Goal: Task Accomplishment & Management: Use online tool/utility

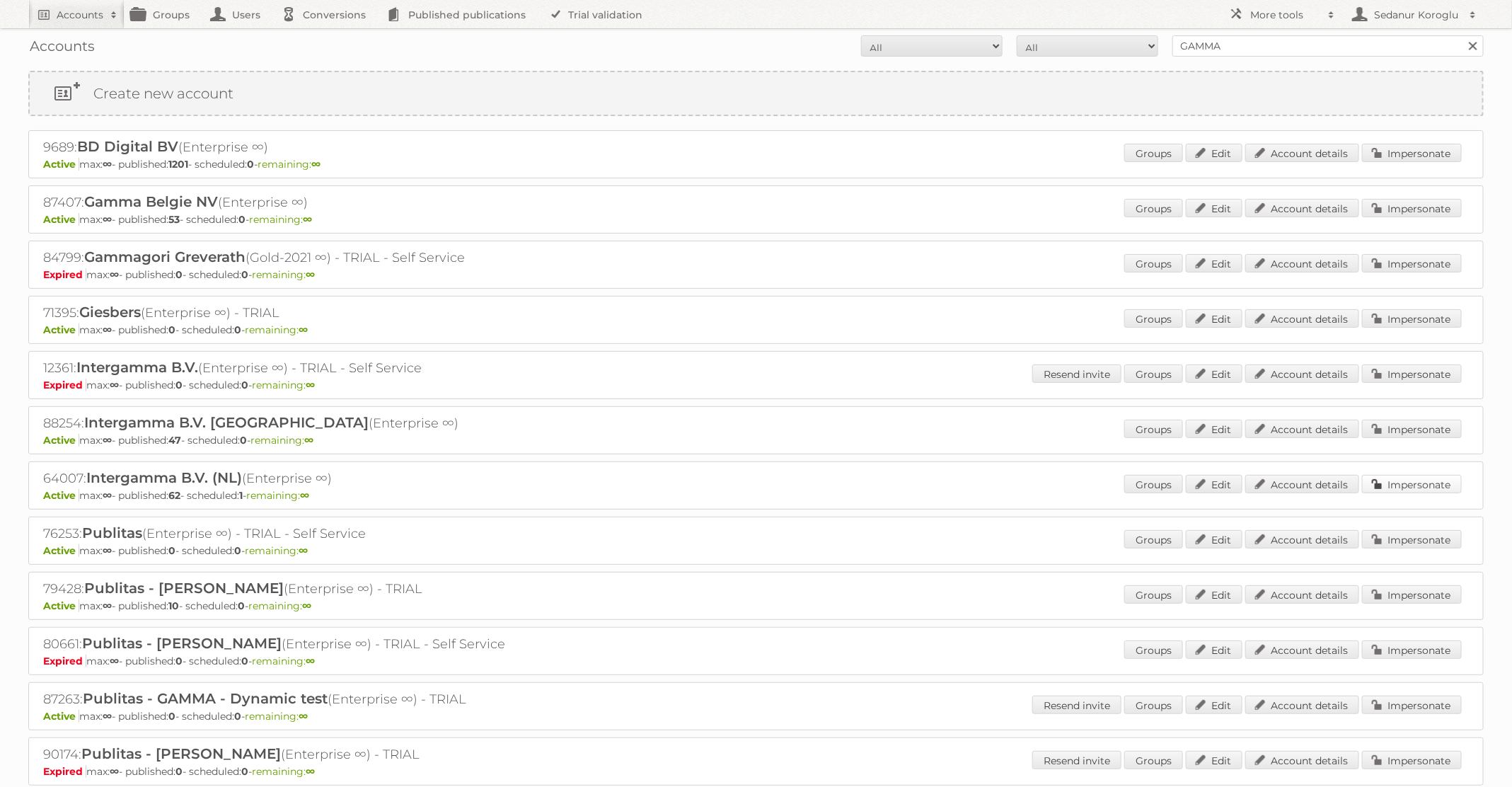
click at [1431, 481] on link "Impersonate" at bounding box center [1413, 483] width 100 height 19
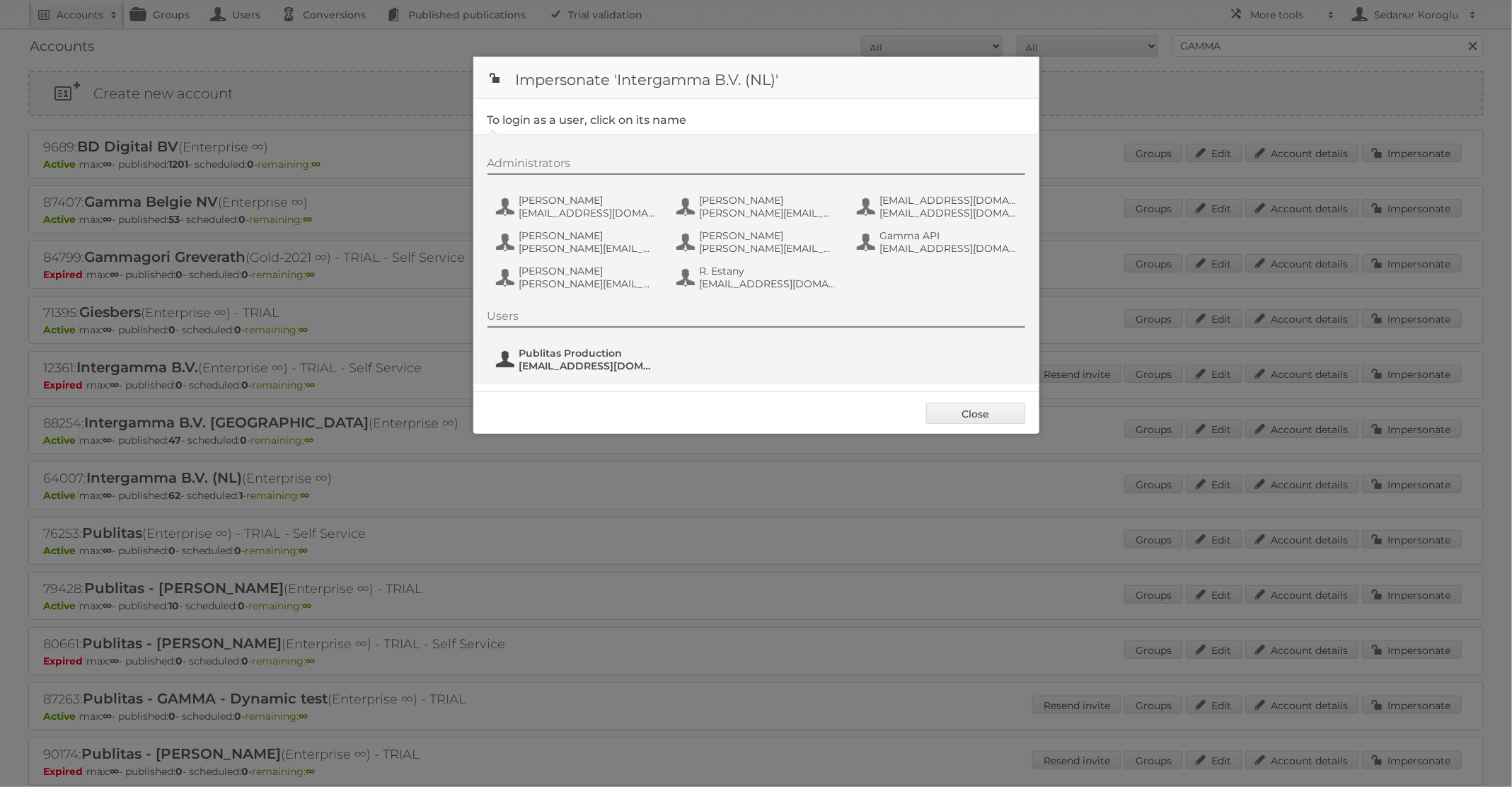
click at [581, 362] on span "fs+gamma@publitas.com" at bounding box center [588, 365] width 138 height 13
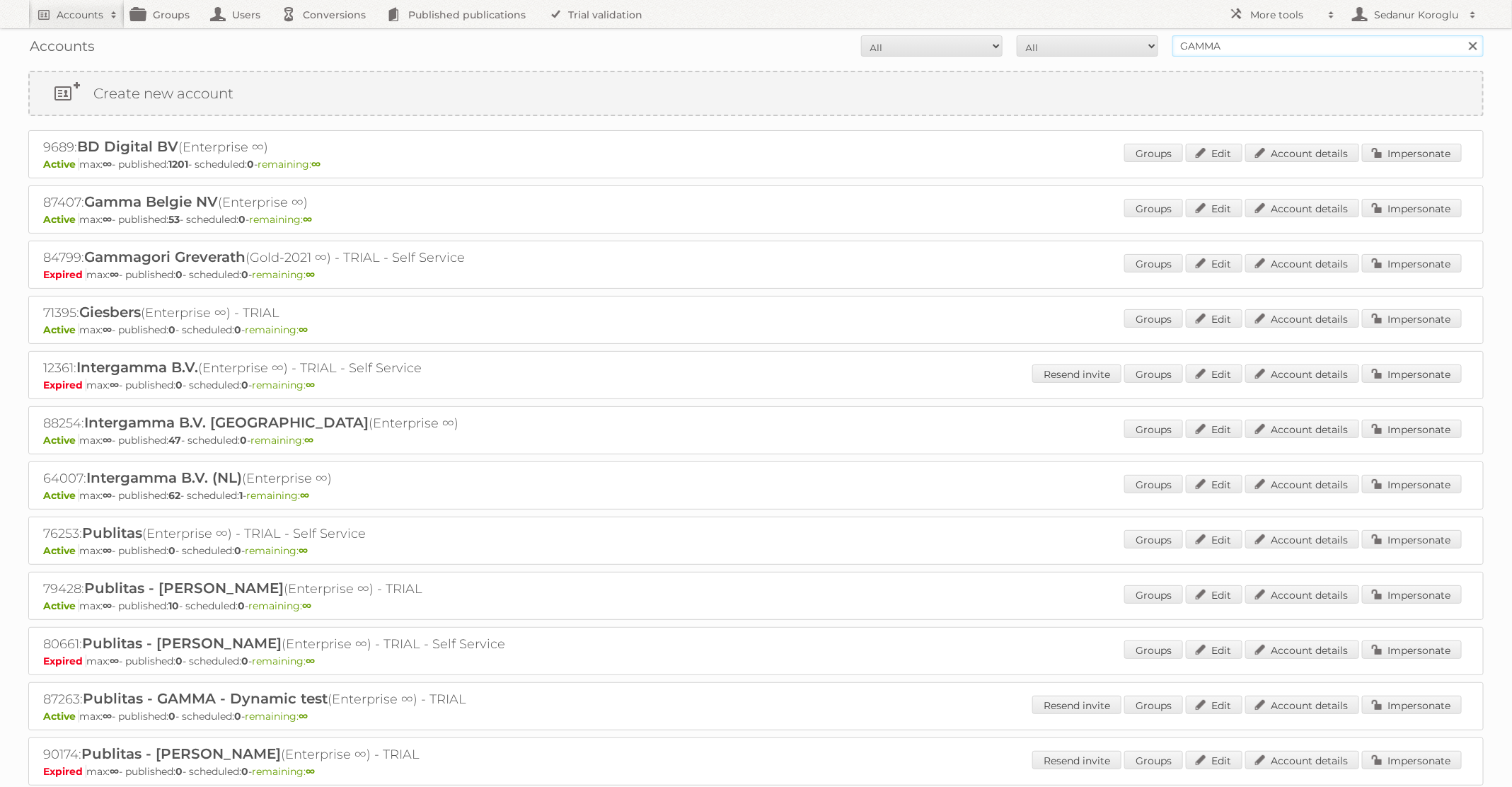
drag, startPoint x: 1228, startPoint y: 47, endPoint x: 1138, endPoint y: 46, distance: 90.0
click at [1138, 46] on form "All Active Expired Pending All Paid Trials Self service GAMMA Search" at bounding box center [756, 46] width 1456 height 22
type input "Action"
click at [1462, 35] on input "Search" at bounding box center [1473, 46] width 22 height 22
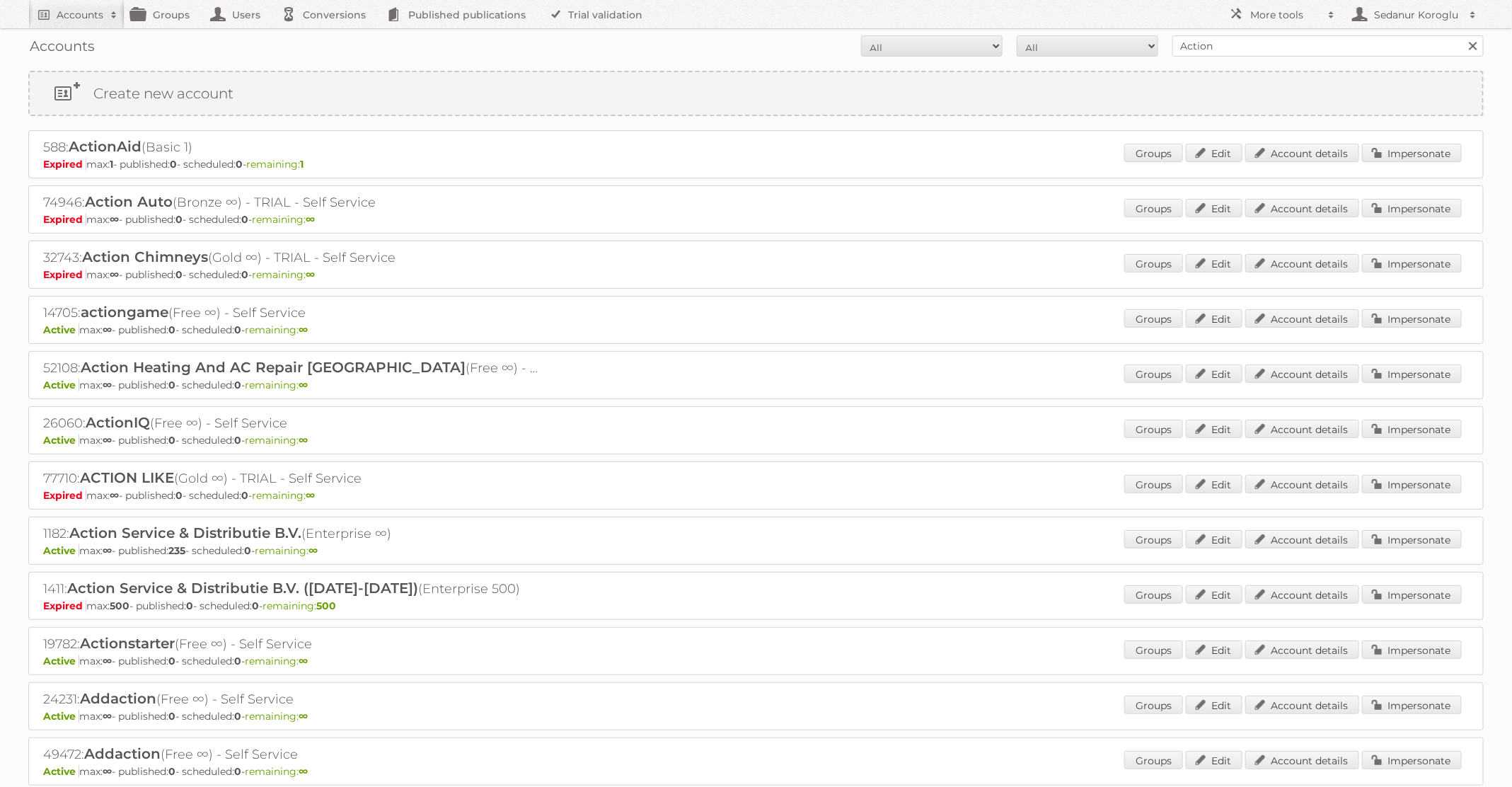
scroll to position [65, 0]
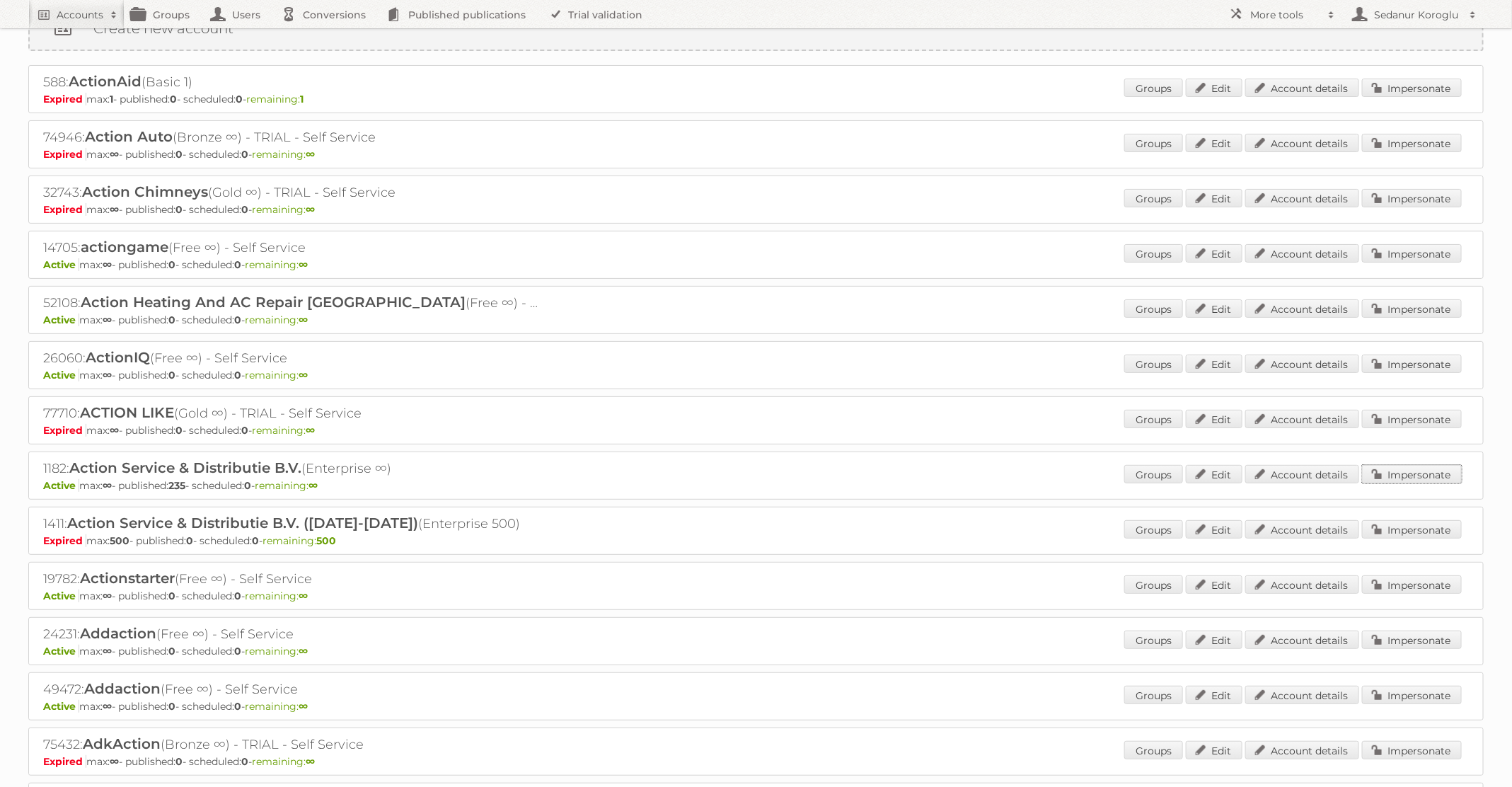
click at [1392, 474] on link "Impersonate" at bounding box center [1413, 474] width 100 height 19
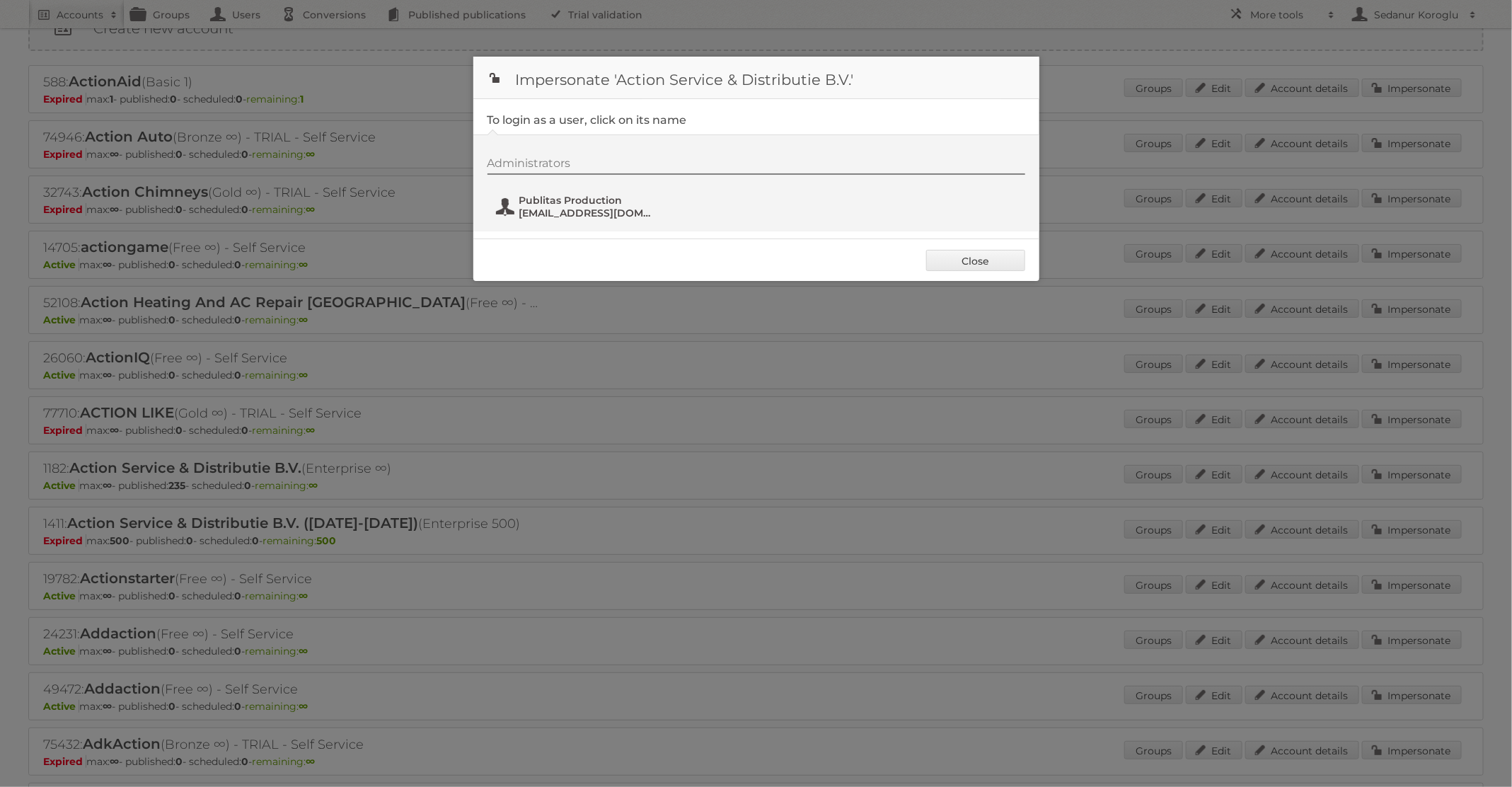
click at [603, 210] on span "[EMAIL_ADDRESS][DOMAIN_NAME]" at bounding box center [588, 212] width 138 height 13
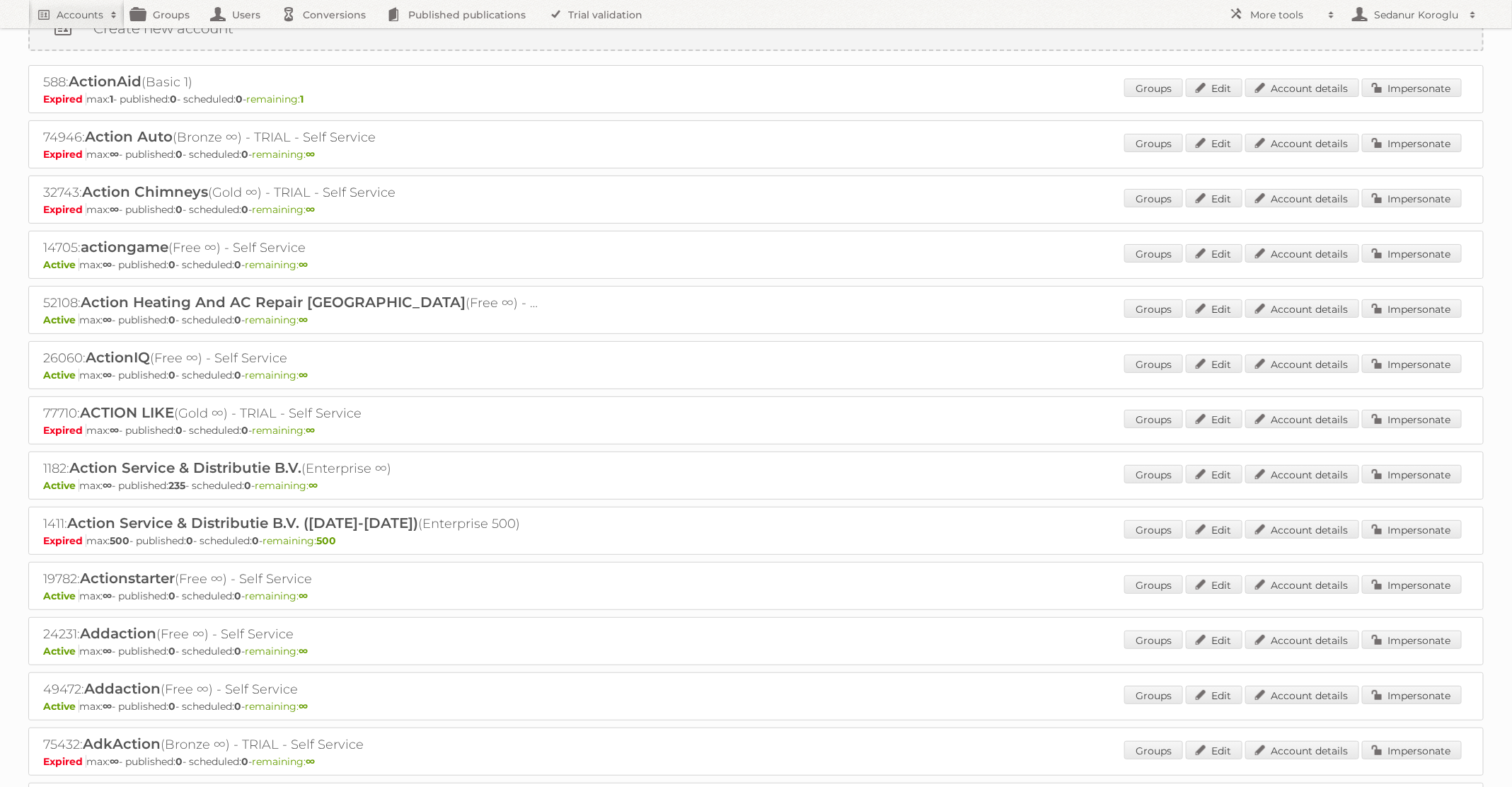
scroll to position [0, 0]
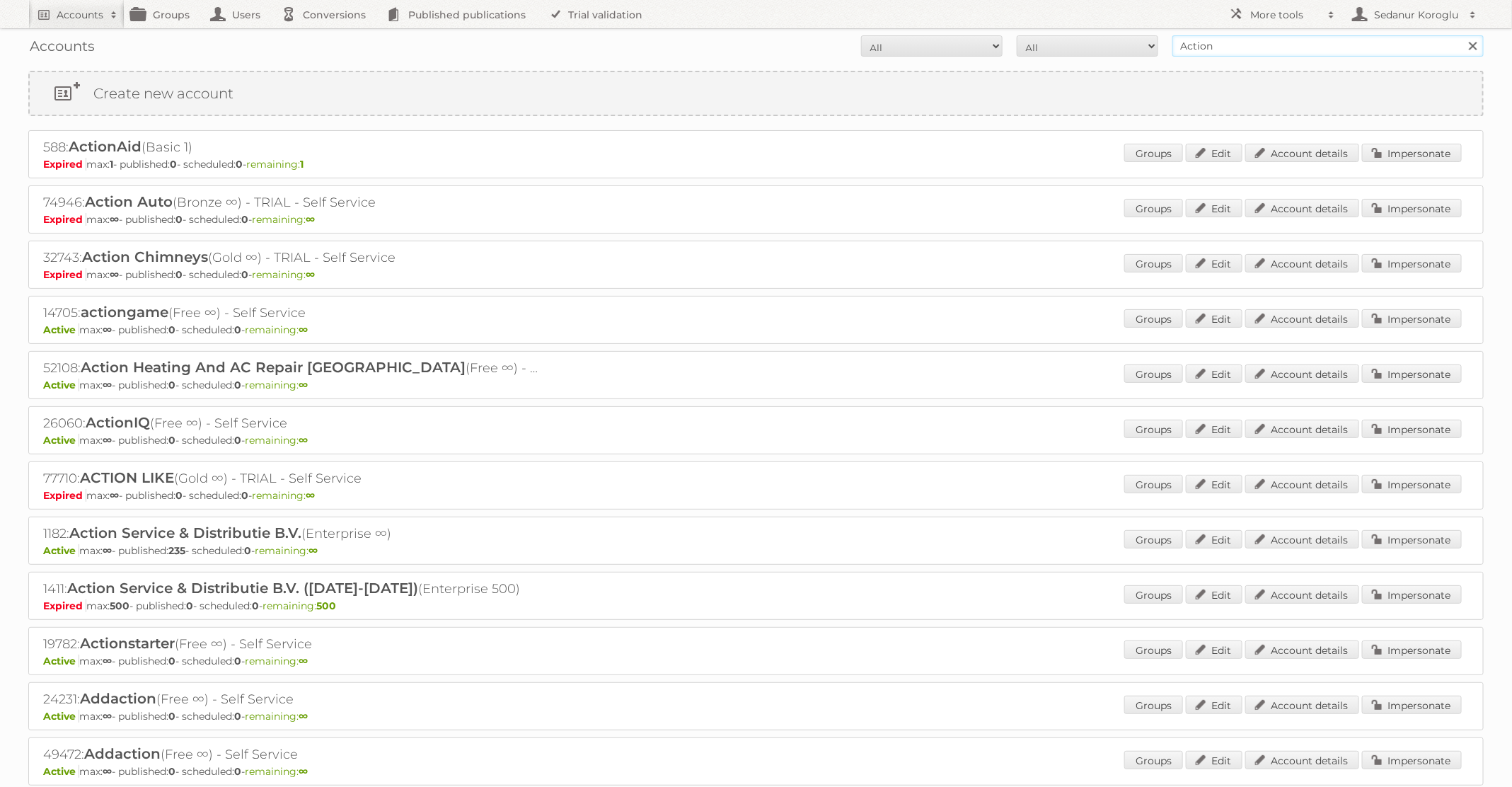
drag, startPoint x: 1231, startPoint y: 51, endPoint x: 1077, endPoint y: 36, distance: 154.7
click at [1077, 36] on form "All Active Expired Pending All Paid Trials Self service Action Search" at bounding box center [756, 46] width 1456 height 22
type input "dm drogerie"
click at [1462, 35] on input "Search" at bounding box center [1473, 46] width 22 height 22
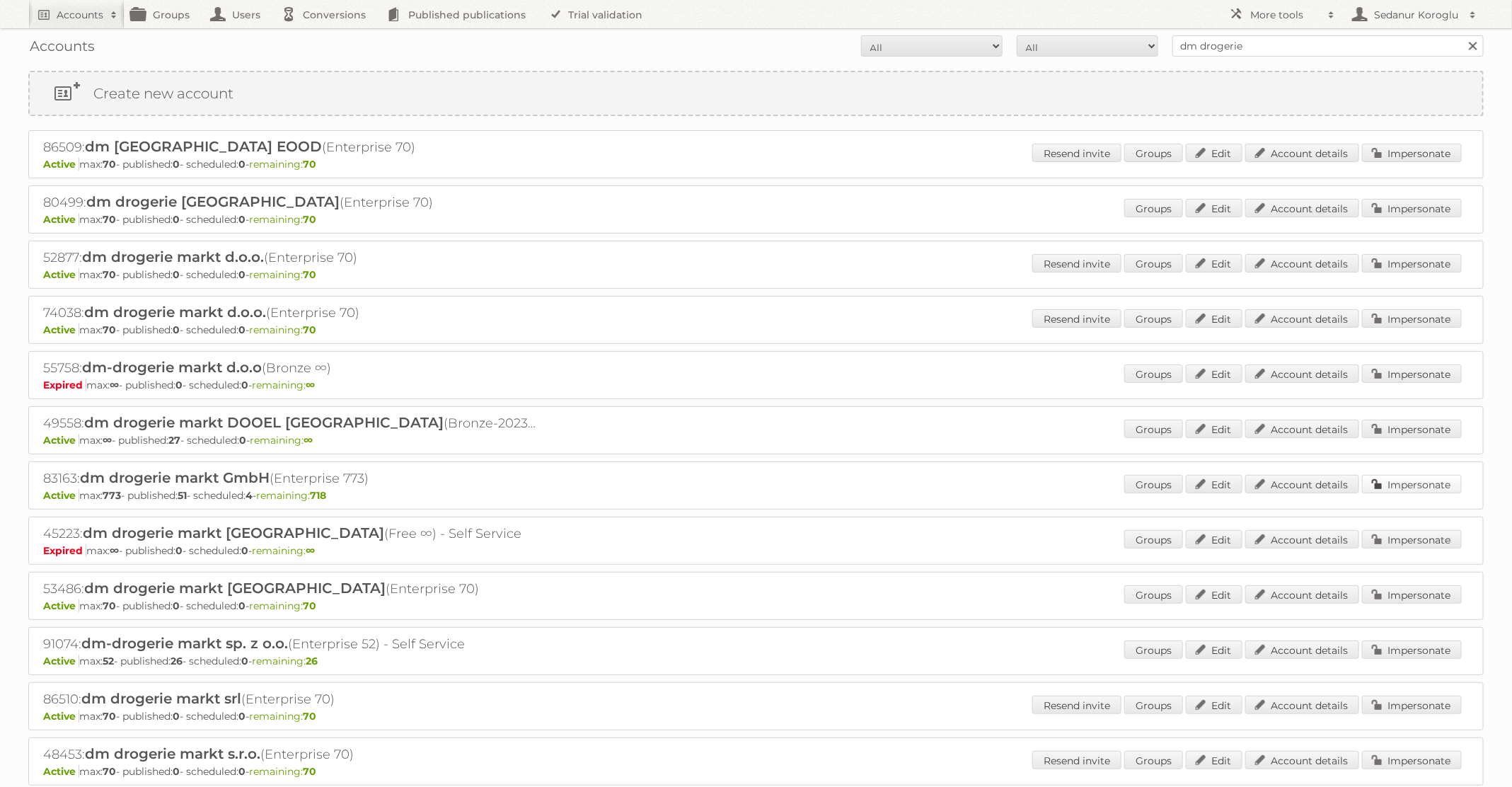
click at [1411, 481] on link "Impersonate" at bounding box center [1413, 483] width 100 height 19
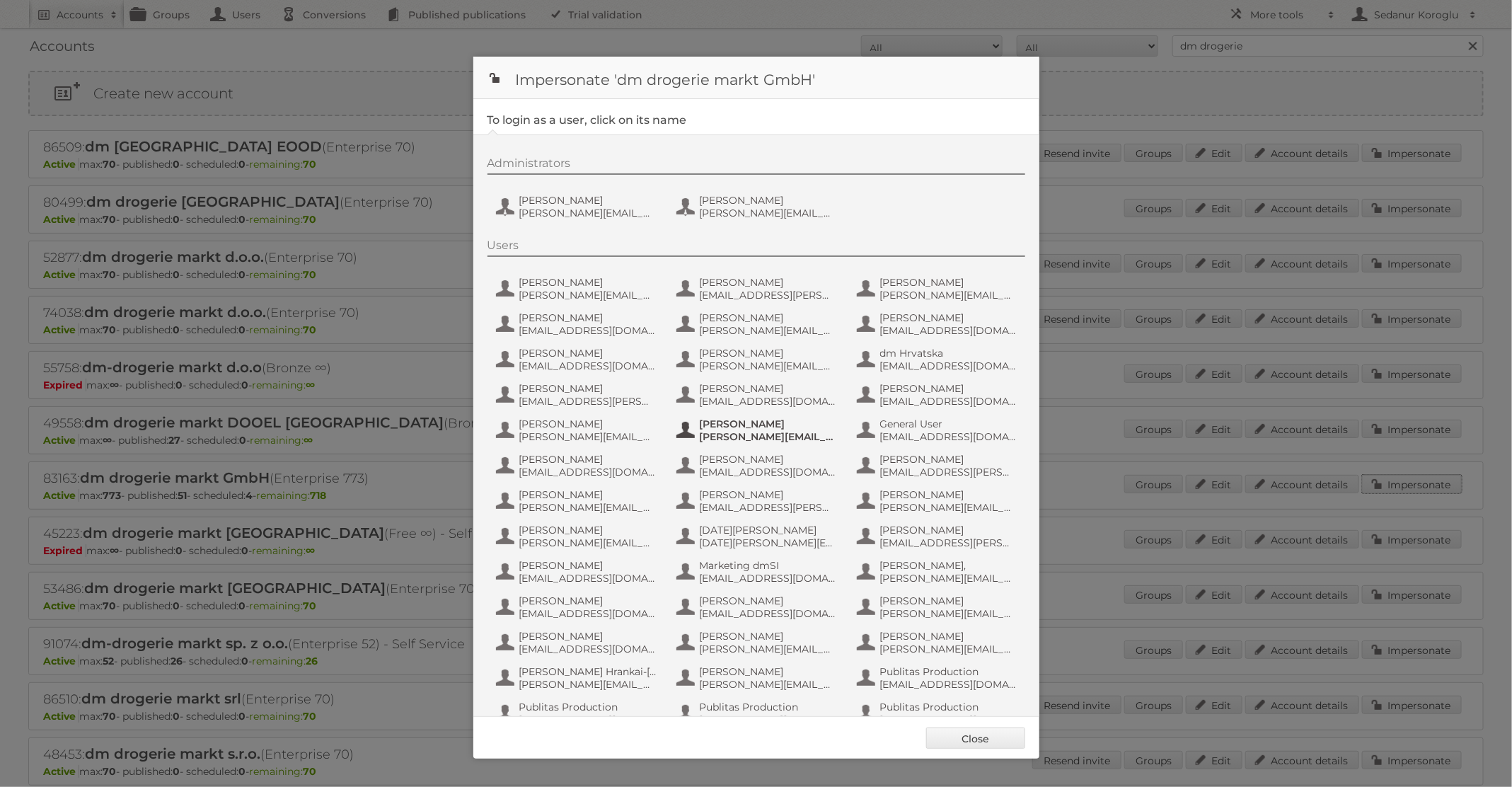
scroll to position [135, 0]
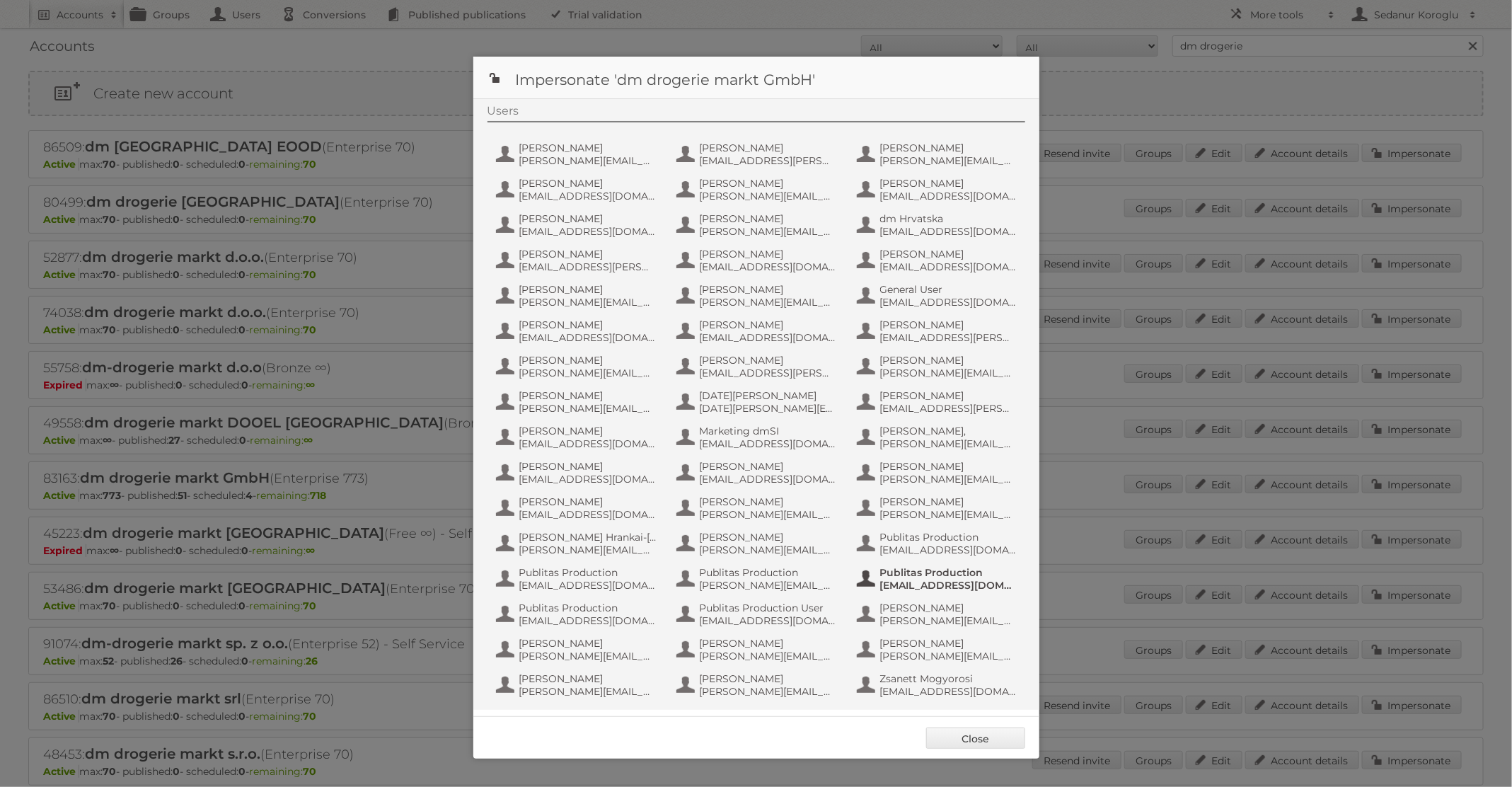
click at [911, 581] on span "fs+dmGmbH@publitas.com" at bounding box center [949, 585] width 138 height 13
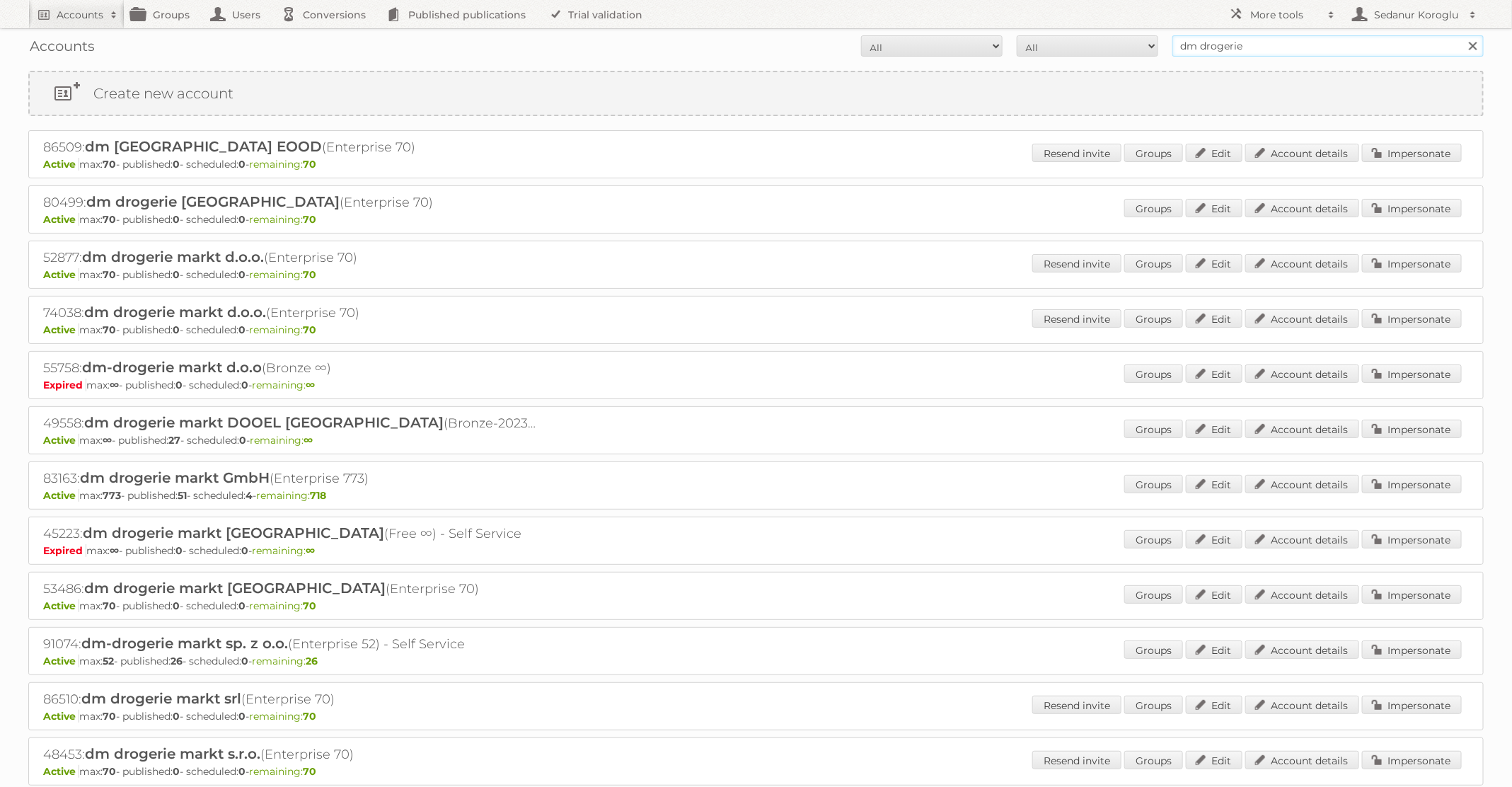
drag, startPoint x: 1257, startPoint y: 45, endPoint x: 1082, endPoint y: 44, distance: 175.0
click at [1082, 45] on form "All Active Expired Pending All Paid Trials Self service dm drogerie Search" at bounding box center [756, 46] width 1456 height 22
type input "Action"
click at [1462, 35] on input "Search" at bounding box center [1473, 46] width 22 height 22
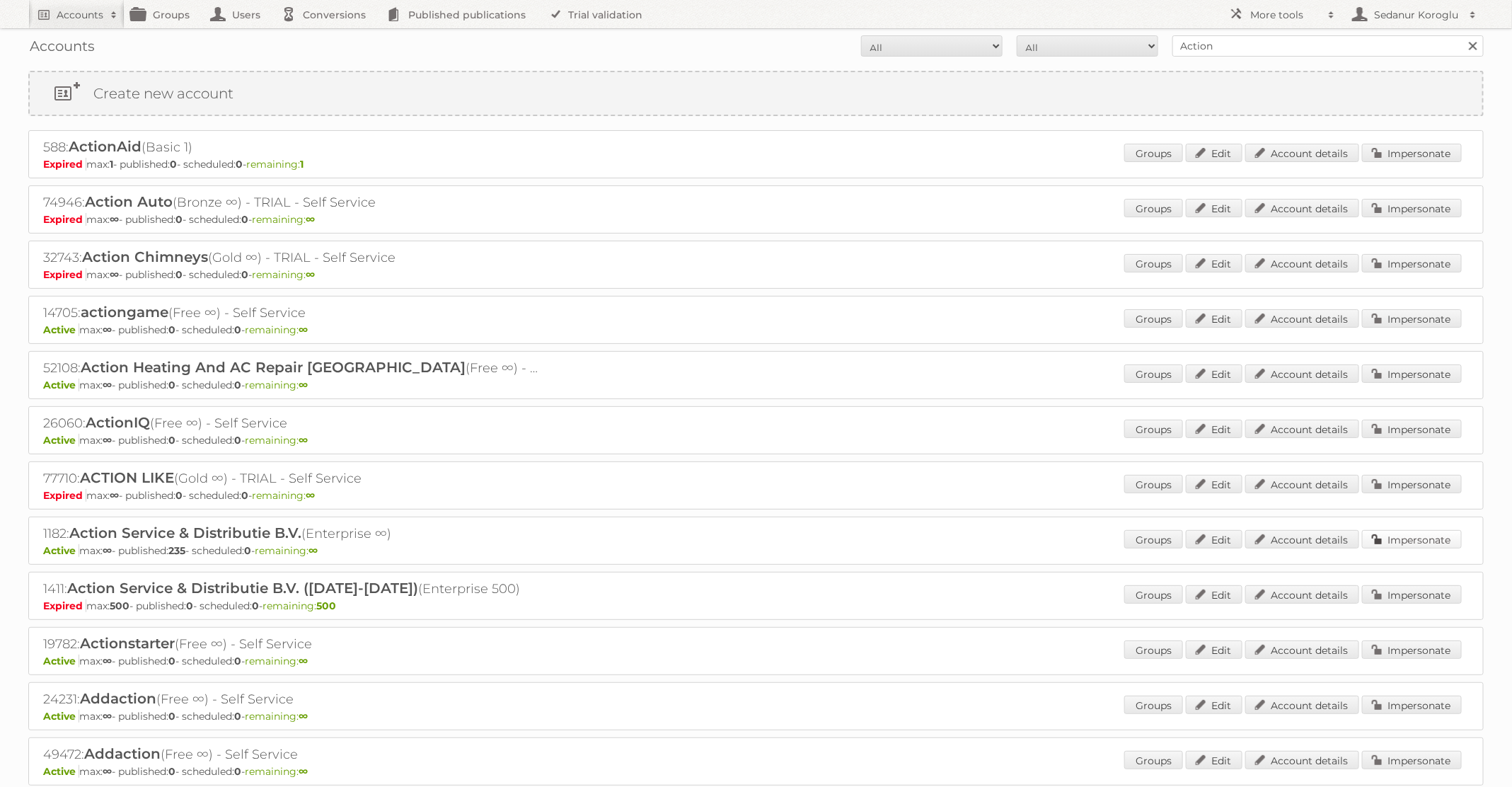
click at [1405, 531] on link "Impersonate" at bounding box center [1413, 539] width 100 height 19
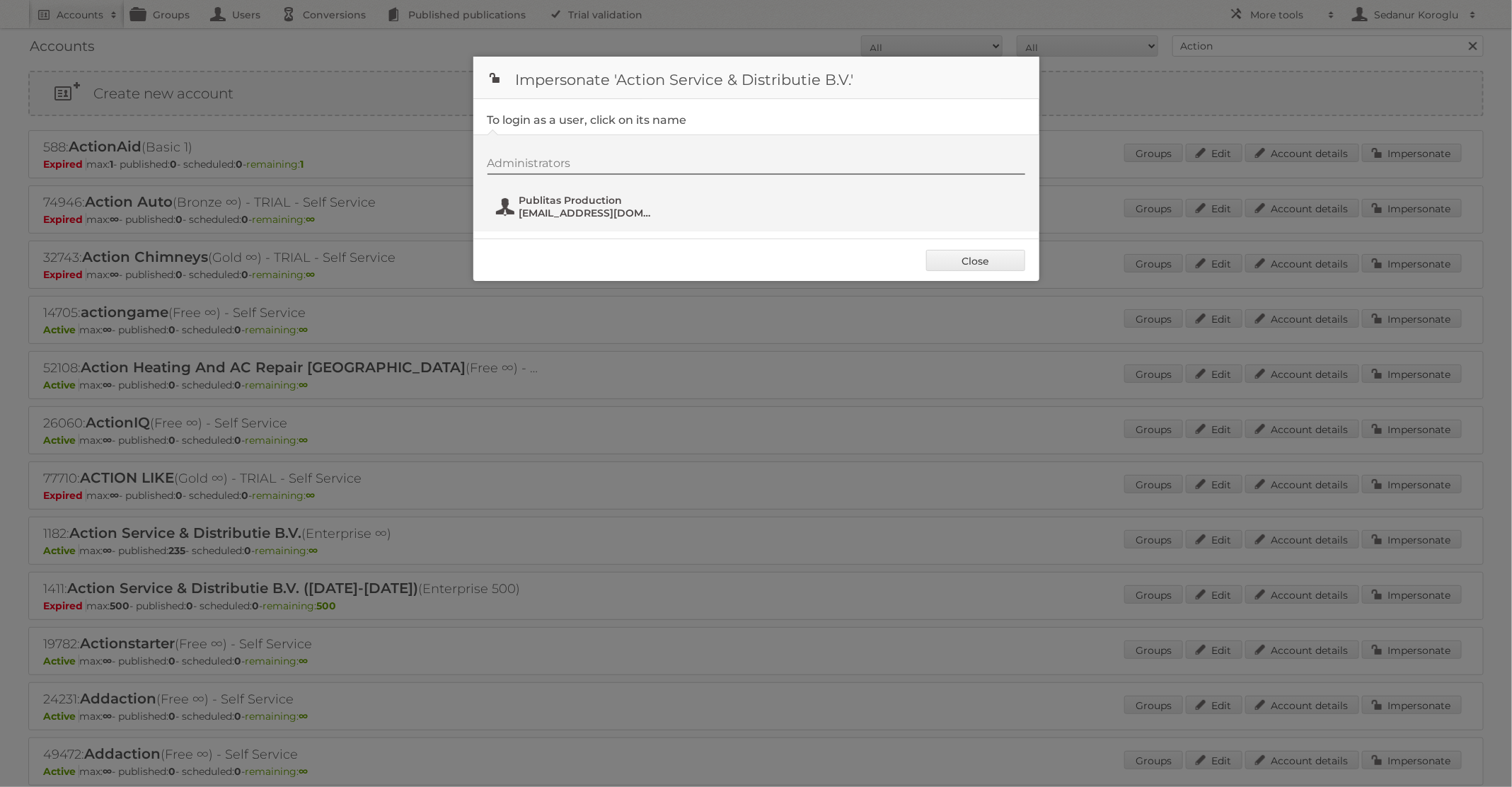
click at [579, 216] on span "fs+action@publitas.com" at bounding box center [588, 212] width 138 height 13
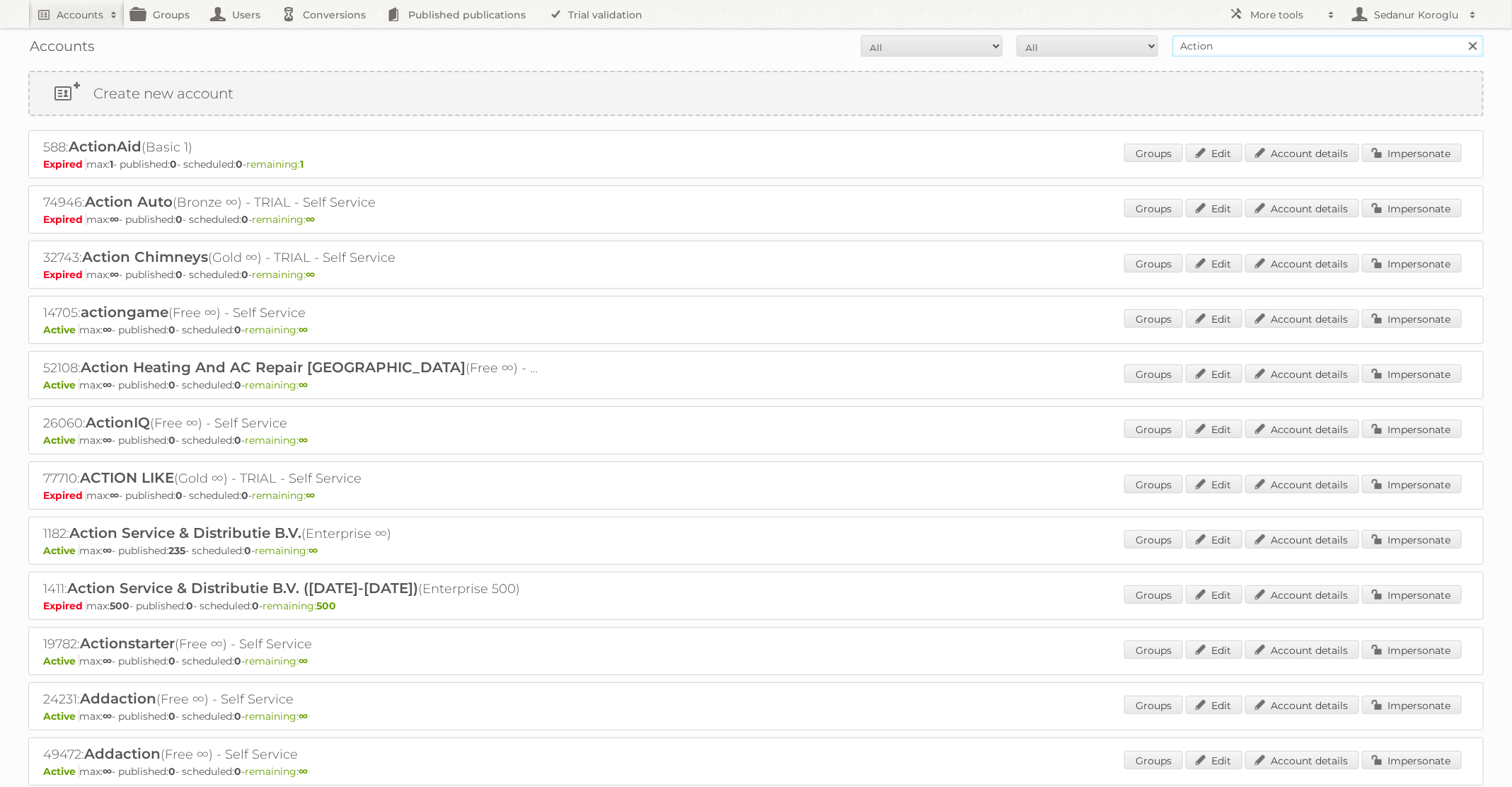
drag, startPoint x: 1230, startPoint y: 43, endPoint x: 1110, endPoint y: 39, distance: 120.1
click at [1110, 39] on form "All Active Expired Pending All Paid Trials Self service Action Search" at bounding box center [756, 46] width 1456 height 22
type input "pflanzen-kölle"
click at [1462, 35] on input "Search" at bounding box center [1473, 46] width 22 height 22
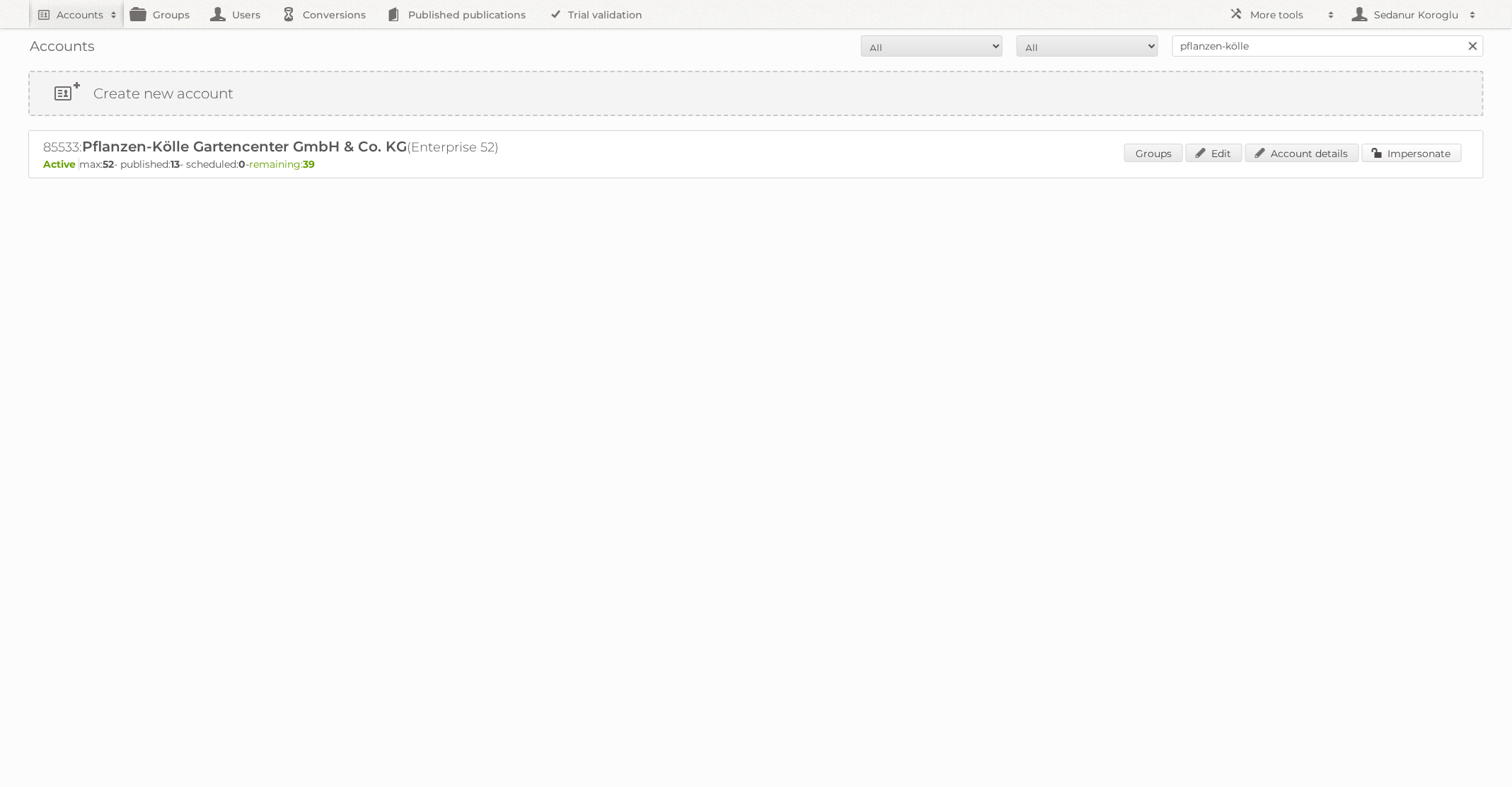
click at [1387, 150] on link "Impersonate" at bounding box center [1413, 152] width 100 height 19
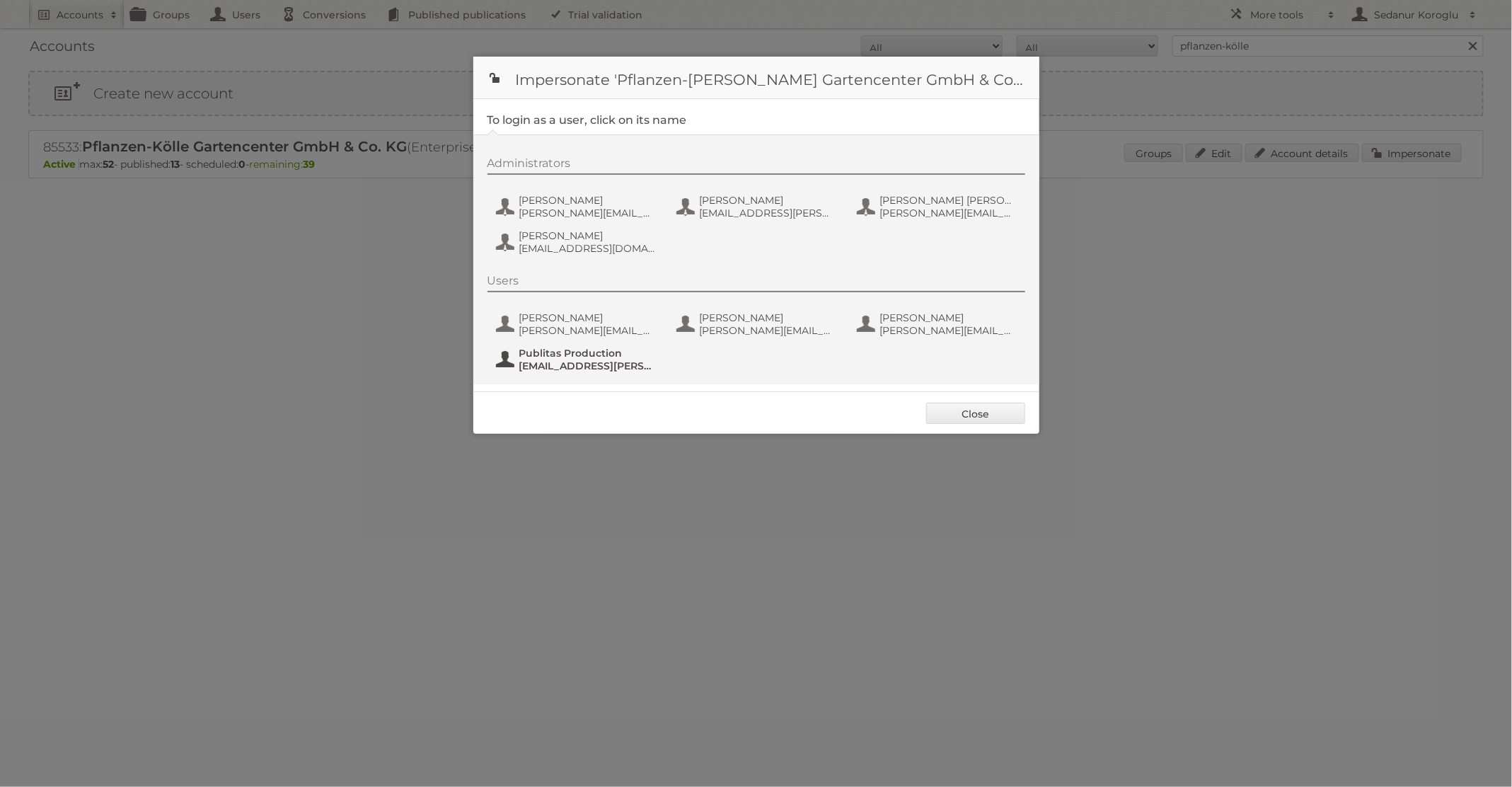
click at [596, 348] on span "Publitas Production" at bounding box center [588, 353] width 138 height 13
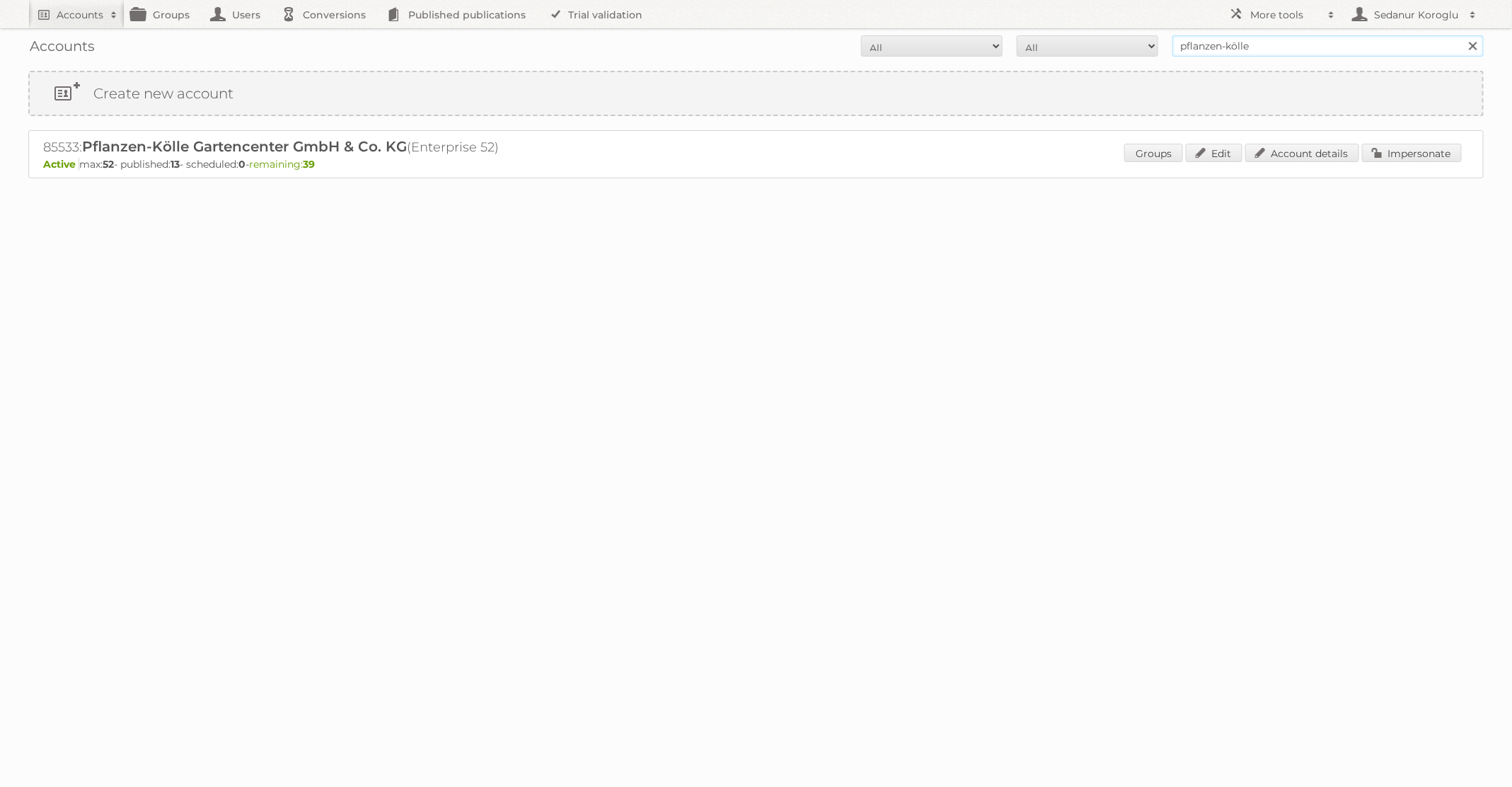
drag, startPoint x: 1293, startPoint y: 47, endPoint x: 1068, endPoint y: 45, distance: 225.0
click at [1068, 45] on form "All Active Expired Pending All Paid Trials Self service pflanzen-kölle Search" at bounding box center [756, 46] width 1456 height 22
type input "GAMMA"
click at [1462, 35] on input "Search" at bounding box center [1473, 46] width 22 height 22
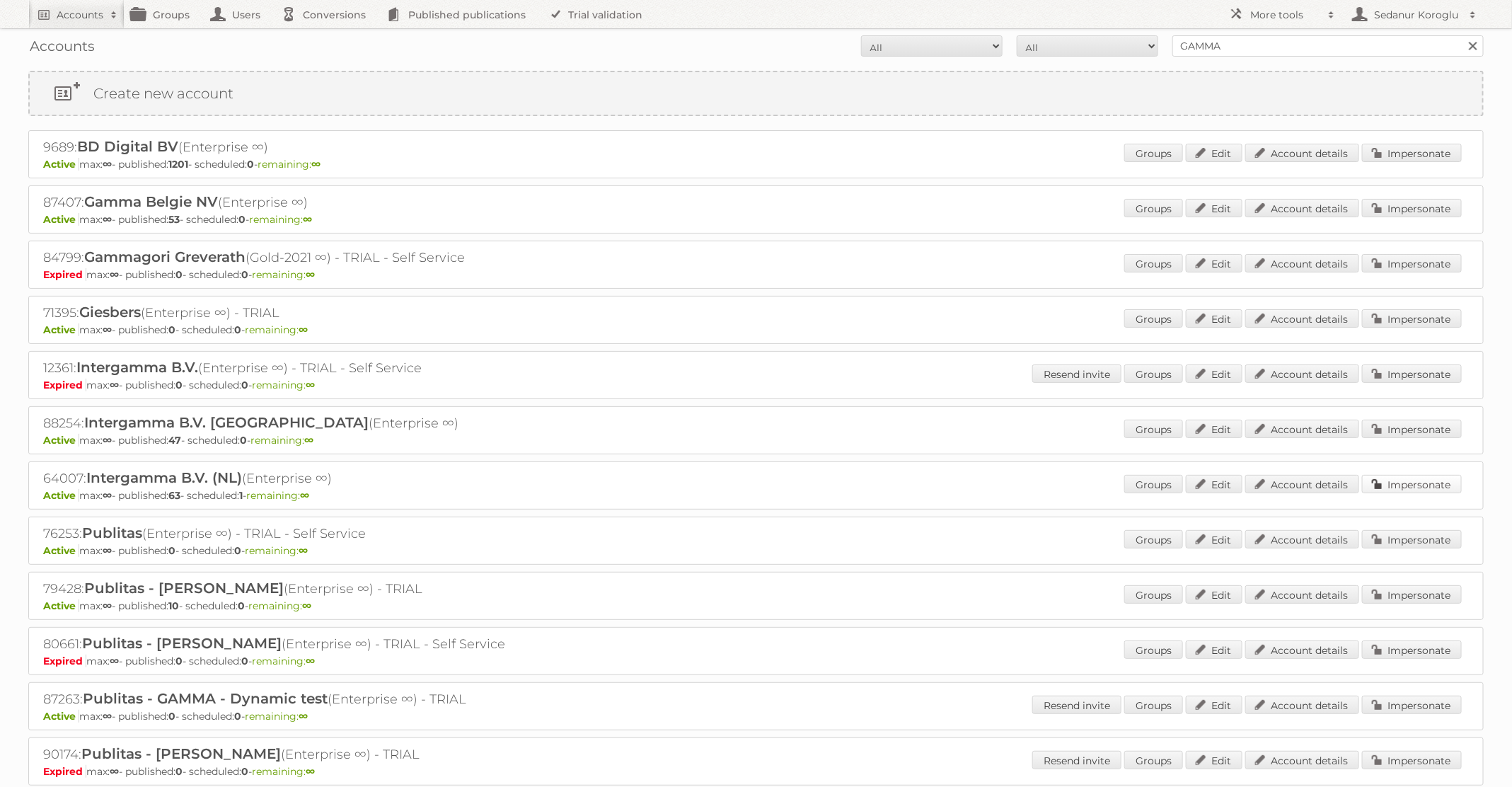
click at [1420, 479] on link "Impersonate" at bounding box center [1413, 483] width 100 height 19
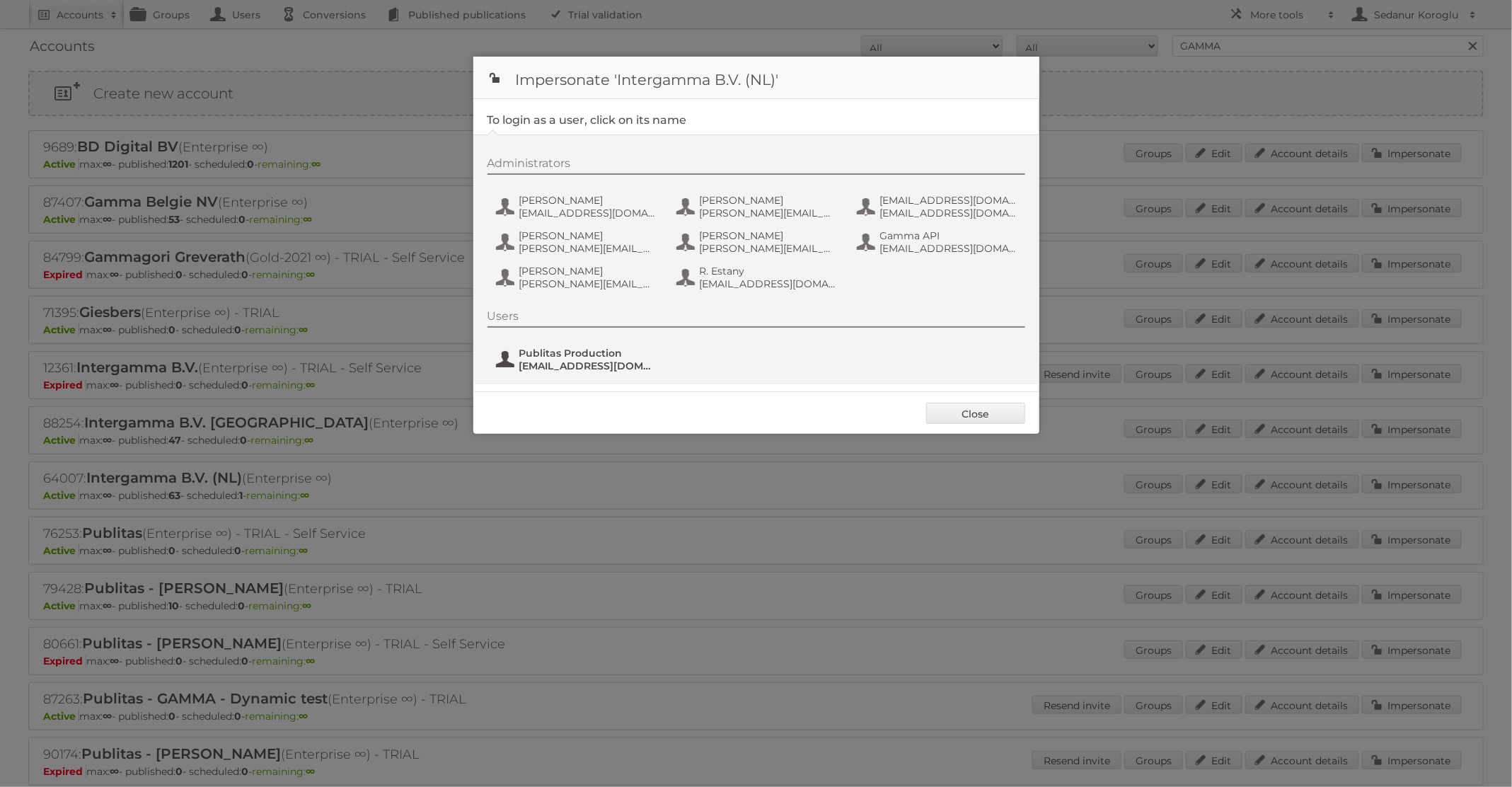
click at [559, 353] on span "Publitas Production" at bounding box center [588, 353] width 138 height 13
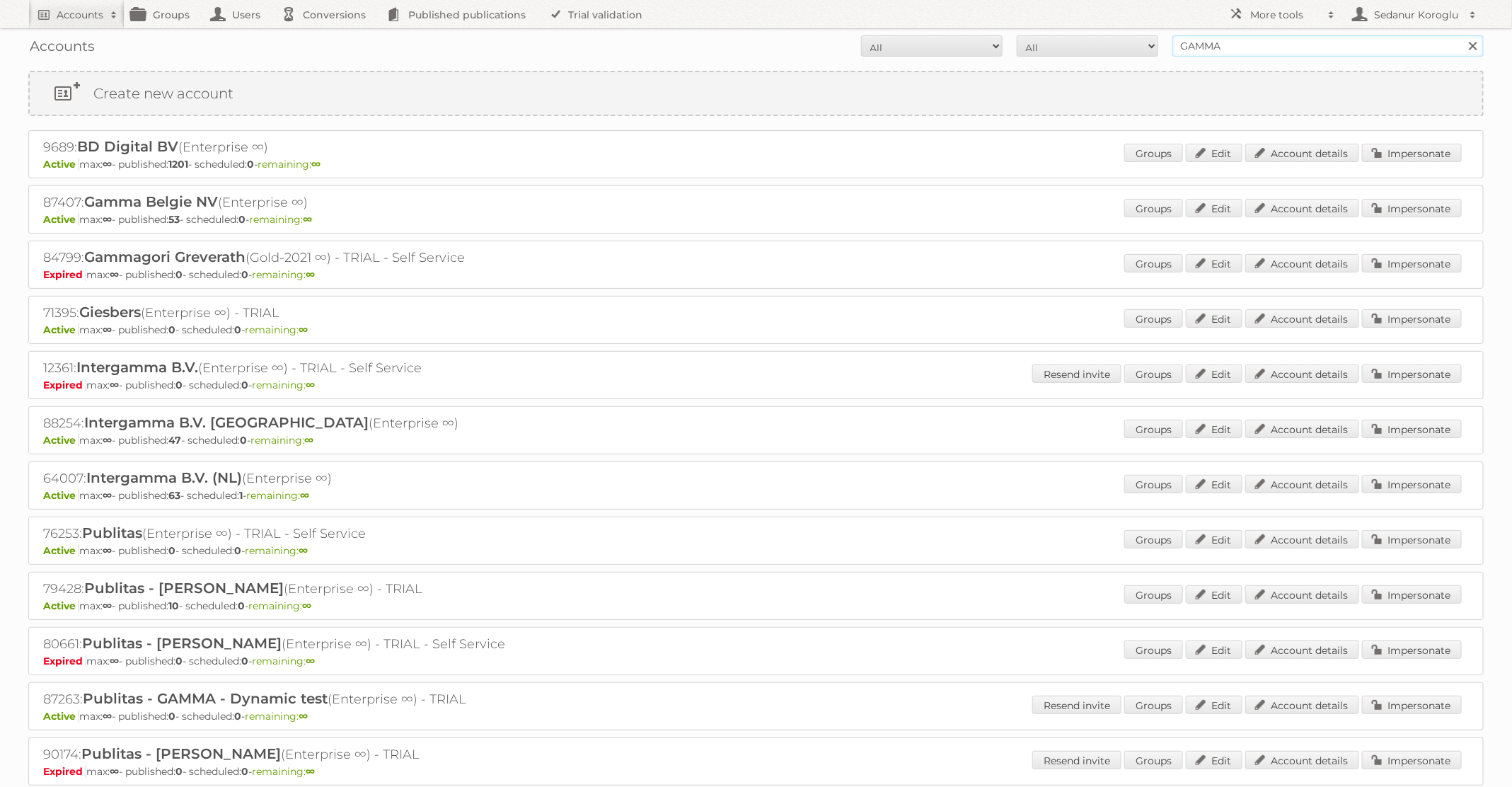
drag, startPoint x: 1240, startPoint y: 41, endPoint x: 1131, endPoint y: 35, distance: 109.2
click at [1132, 38] on form "All Active Expired Pending All Paid Trials Self service GAMMA Search" at bounding box center [756, 46] width 1456 height 22
type input "Action"
click at [1273, 44] on input "Action" at bounding box center [1328, 46] width 311 height 22
click at [1462, 35] on input "Search" at bounding box center [1473, 46] width 22 height 22
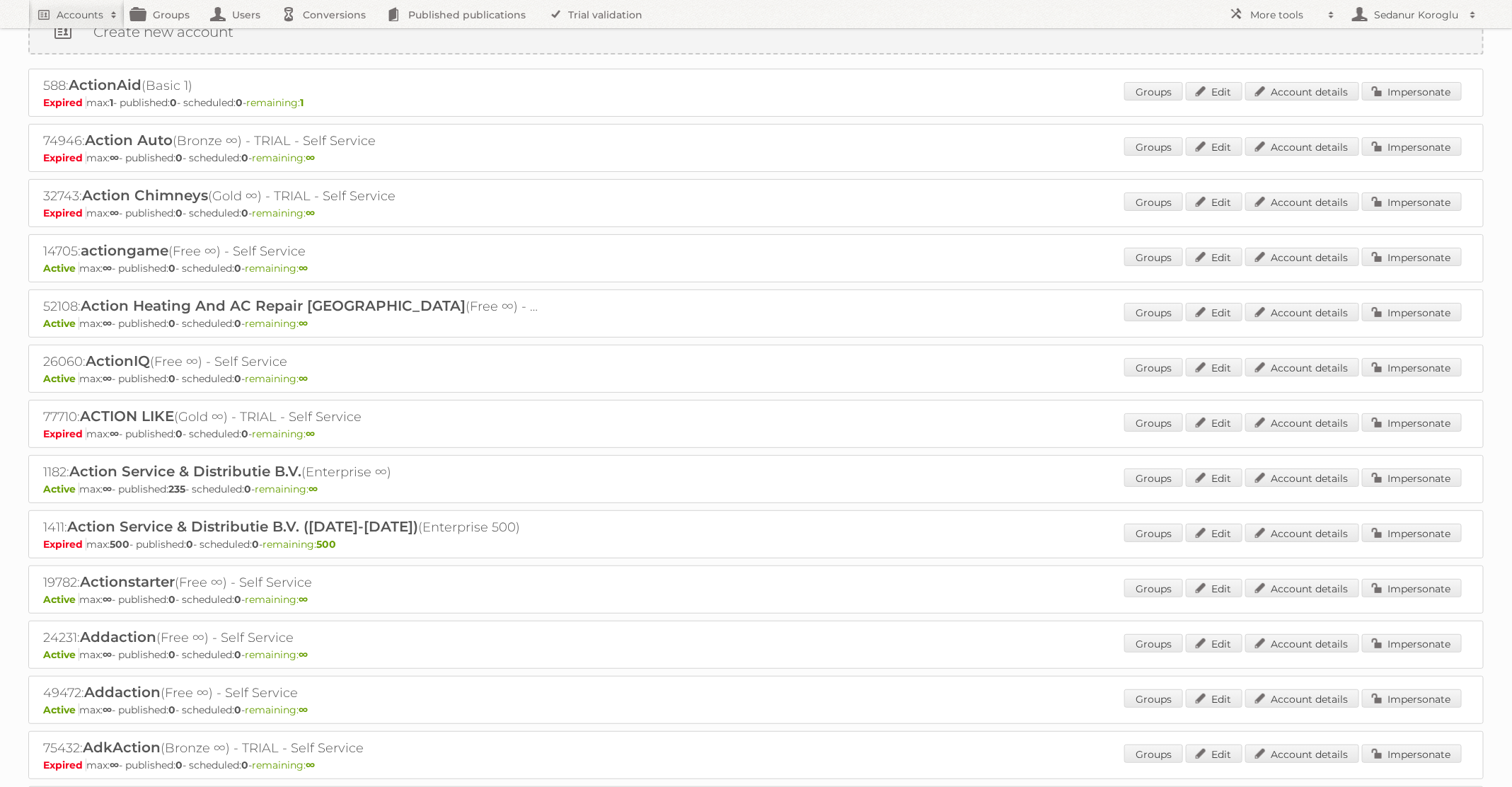
scroll to position [65, 0]
click at [1399, 467] on link "Impersonate" at bounding box center [1413, 474] width 100 height 19
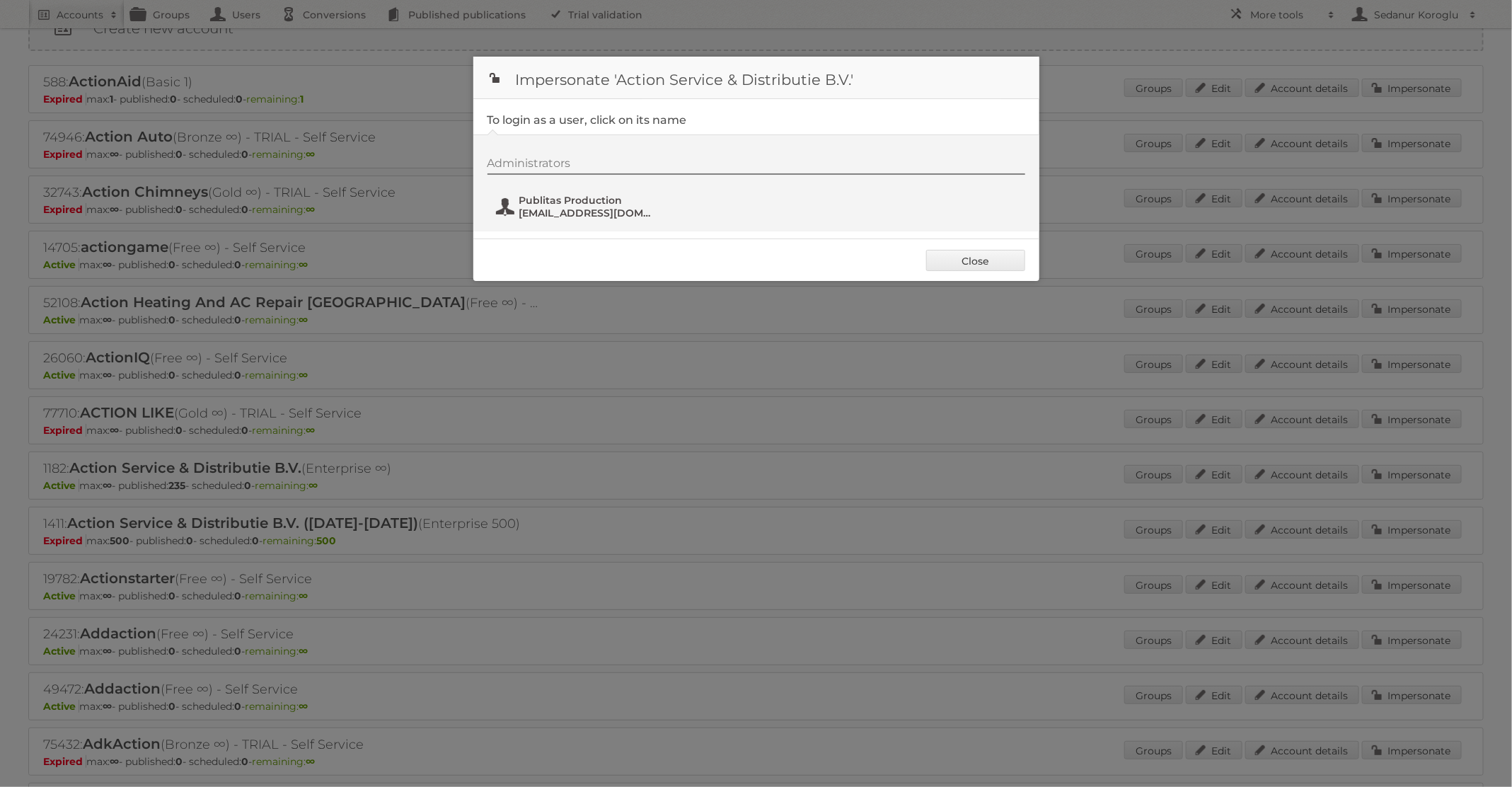
click at [591, 210] on span "[EMAIL_ADDRESS][DOMAIN_NAME]" at bounding box center [588, 212] width 138 height 13
